Goal: Check status

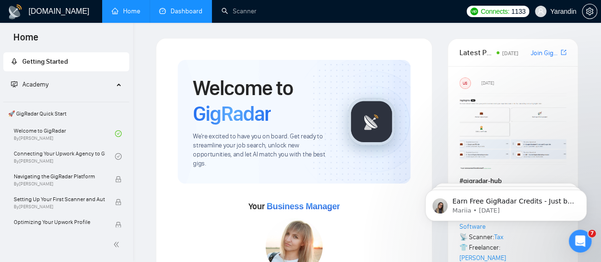
click at [194, 15] on link "Dashboard" at bounding box center [180, 11] width 43 height 8
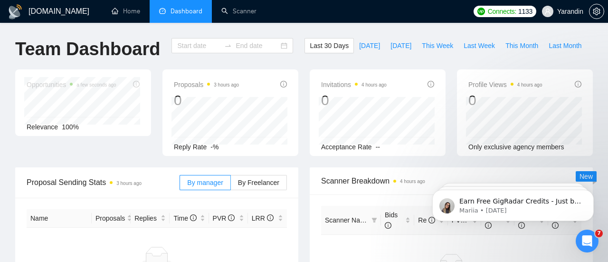
type input "2025-08-16"
type input "2025-09-15"
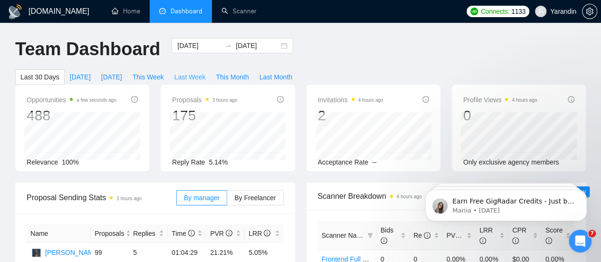
click at [211, 69] on button "Last Week" at bounding box center [190, 76] width 42 height 15
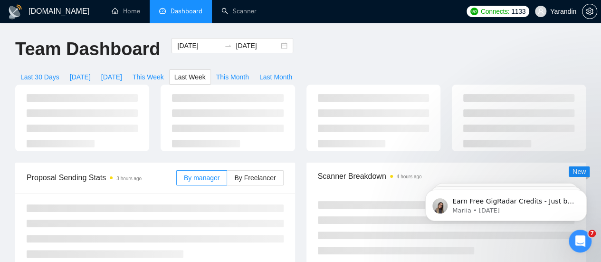
type input "2025-09-08"
type input "2025-09-14"
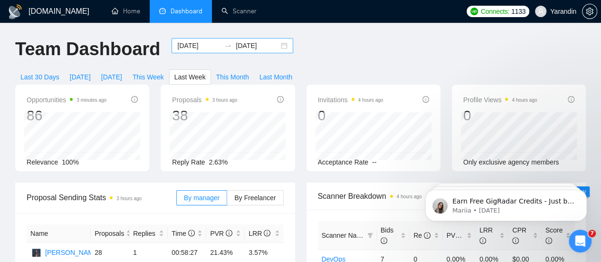
click at [180, 47] on input "2025-09-08" at bounding box center [198, 45] width 43 height 10
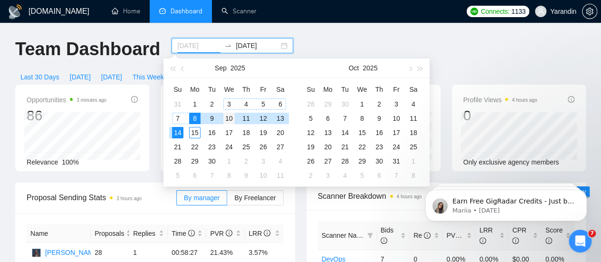
type input "2025-09-10"
click at [229, 115] on div "10" at bounding box center [228, 118] width 11 height 11
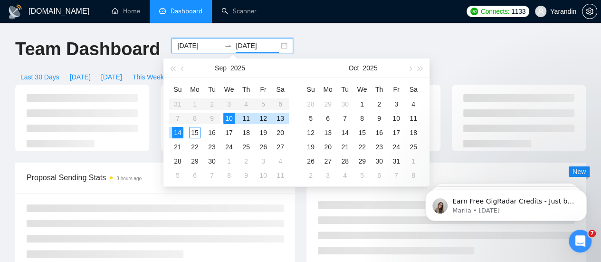
click at [229, 115] on div "10" at bounding box center [228, 118] width 11 height 11
type input "2025-09-10"
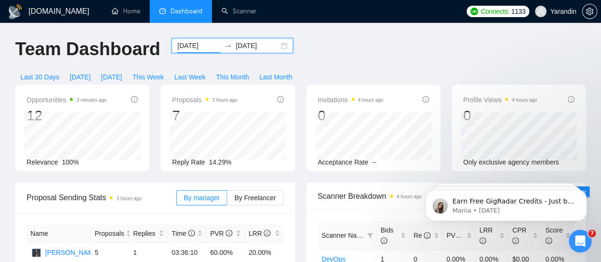
click at [198, 47] on input "2025-09-10" at bounding box center [198, 45] width 43 height 10
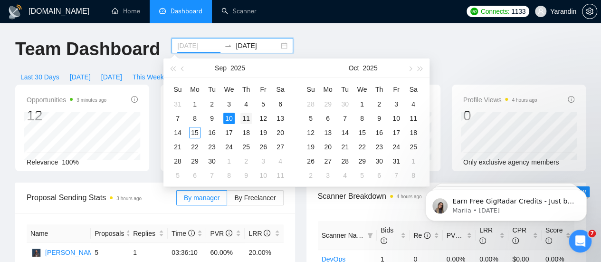
type input "2025-09-11"
click at [246, 119] on div "11" at bounding box center [245, 118] width 11 height 11
type input "2025-09-11"
click at [246, 120] on div "11" at bounding box center [245, 118] width 11 height 11
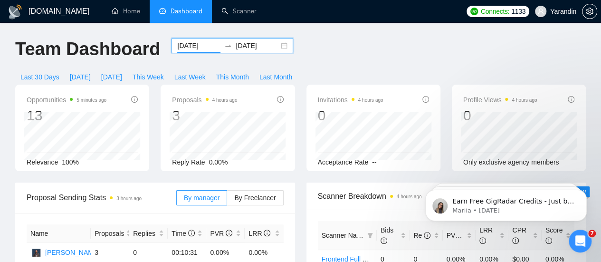
click at [190, 46] on input "2025-09-11" at bounding box center [198, 45] width 43 height 10
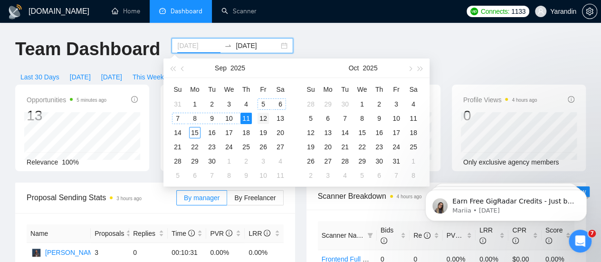
type input "2025-09-12"
click at [265, 119] on div "12" at bounding box center [262, 118] width 11 height 11
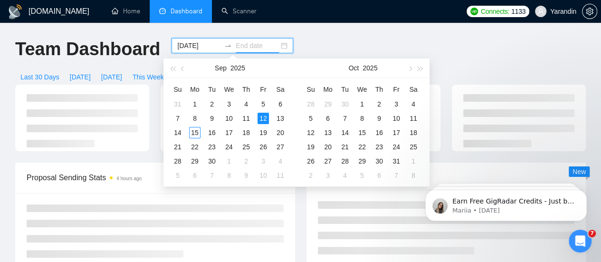
type input "2025-09-12"
